Goal: Information Seeking & Learning: Learn about a topic

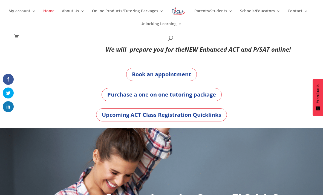
click at [171, 39] on span at bounding box center [171, 39] width 0 height 0
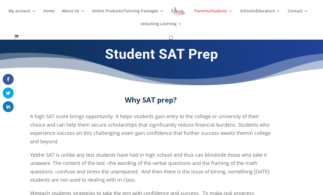
click at [228, 5] on div "My account My account Account details My Courses Home About Us About FOL The FO…" at bounding box center [161, 20] width 306 height 40
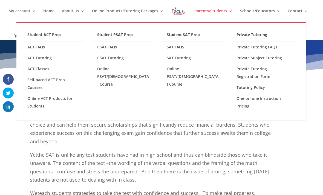
click at [209, 164] on span "the SAT is unlike any test students have had in high school and thus can blinds…" at bounding box center [150, 168] width 240 height 32
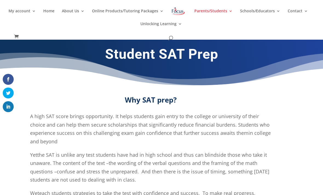
click at [227, 27] on ul "My account My account Account details My Courses Home About Us About FOL The FO…" at bounding box center [161, 22] width 306 height 26
click at [171, 39] on span at bounding box center [171, 39] width 0 height 0
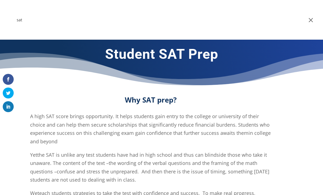
type input "sat"
